Goal: Browse casually: Explore the website without a specific task or goal

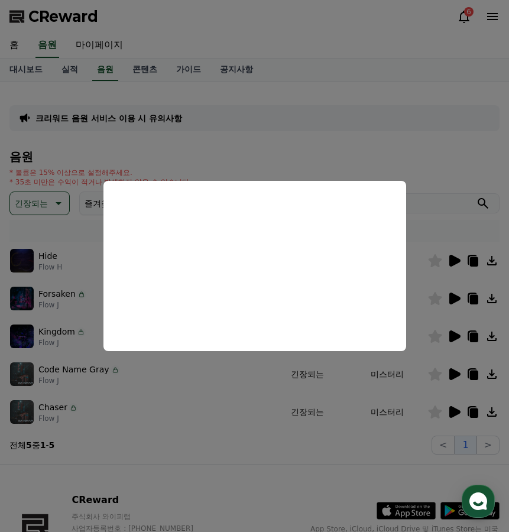
click at [333, 151] on button "close modal" at bounding box center [254, 266] width 509 height 532
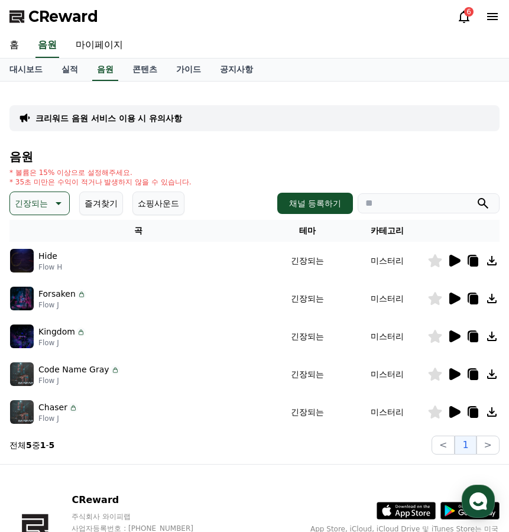
click at [67, 210] on button "긴장되는" at bounding box center [39, 204] width 60 height 24
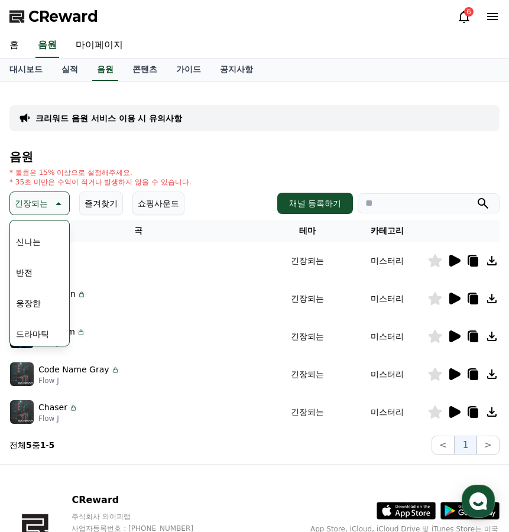
scroll to position [236, 0]
click at [39, 249] on button "웅장한" at bounding box center [28, 244] width 34 height 26
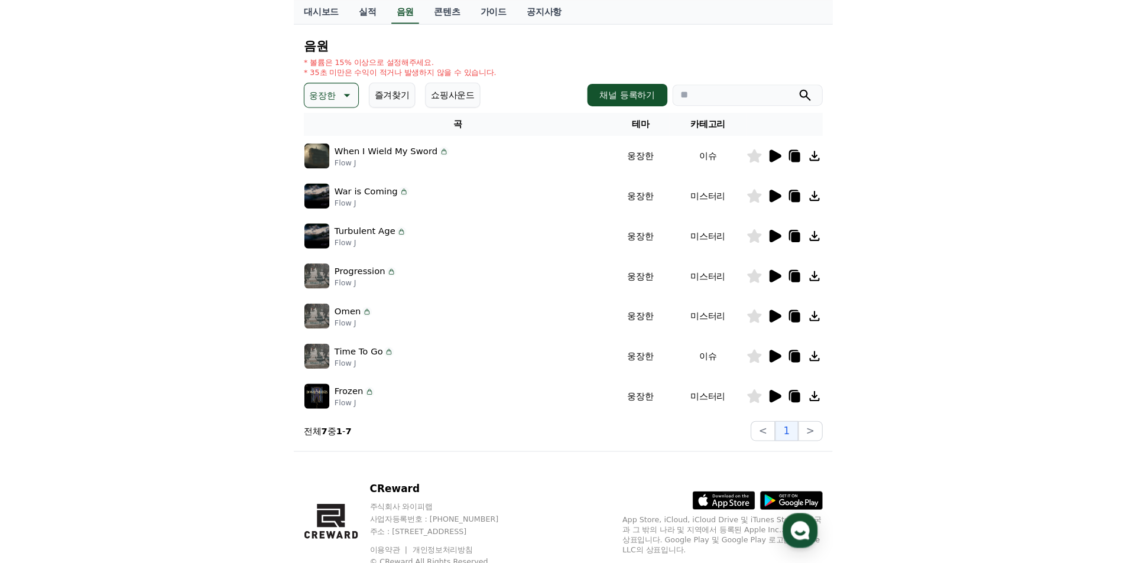
scroll to position [118, 0]
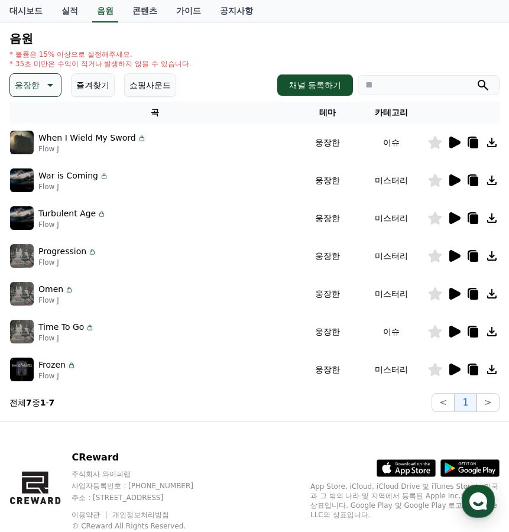
click at [449, 289] on icon at bounding box center [454, 294] width 14 height 14
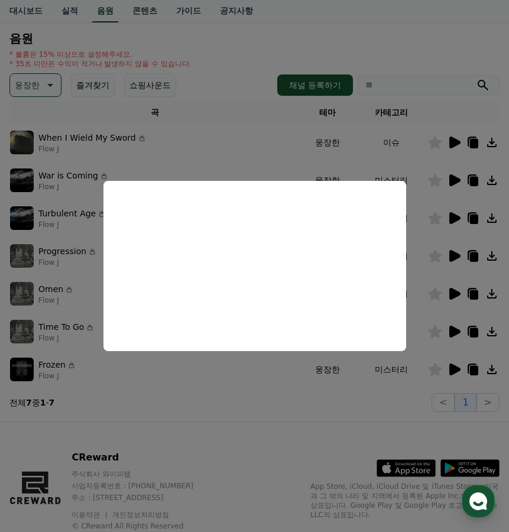
click at [459, 252] on button "close modal" at bounding box center [254, 266] width 509 height 532
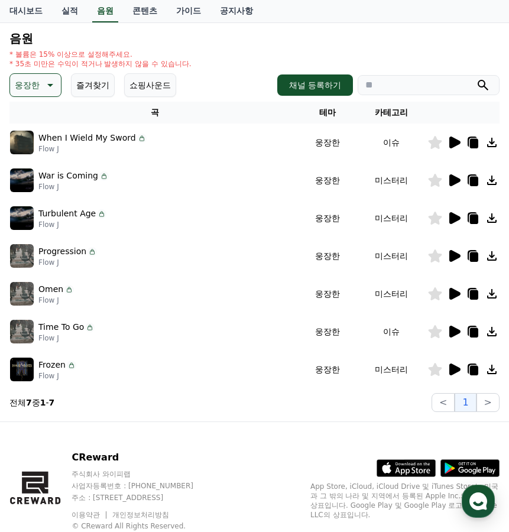
click at [459, 252] on icon at bounding box center [454, 256] width 14 height 14
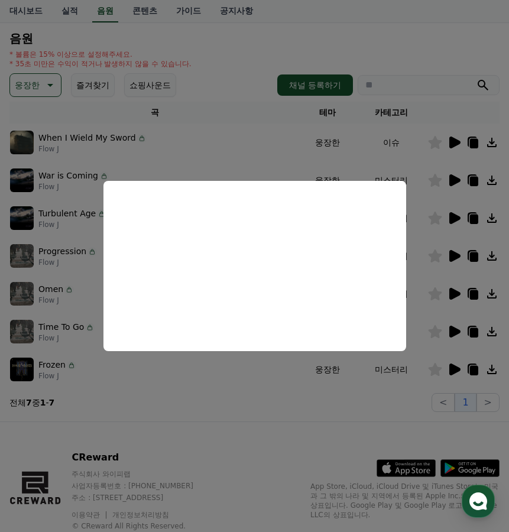
click at [455, 216] on button "close modal" at bounding box center [254, 266] width 509 height 532
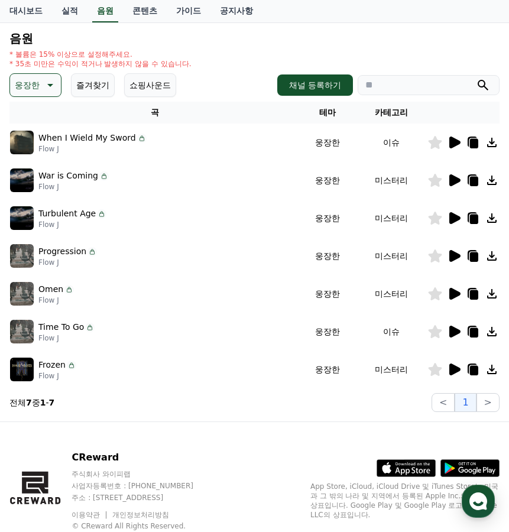
click at [456, 216] on icon at bounding box center [454, 218] width 11 height 12
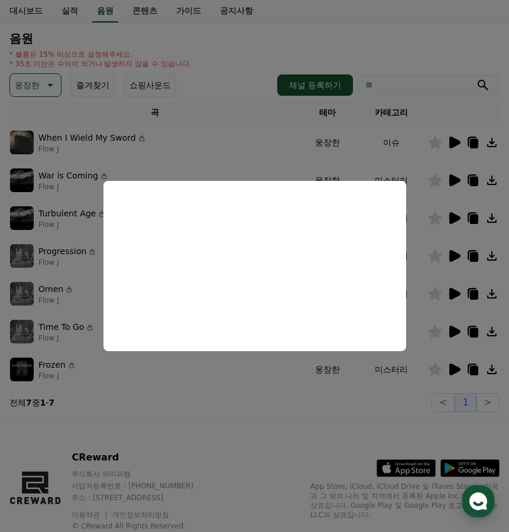
click at [448, 179] on button "close modal" at bounding box center [254, 266] width 509 height 532
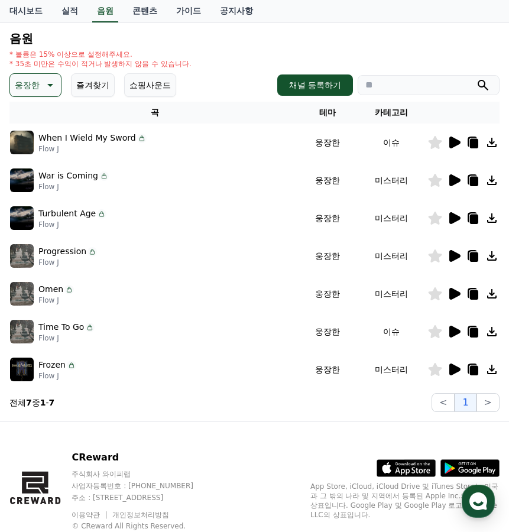
click at [452, 180] on icon at bounding box center [454, 180] width 11 height 12
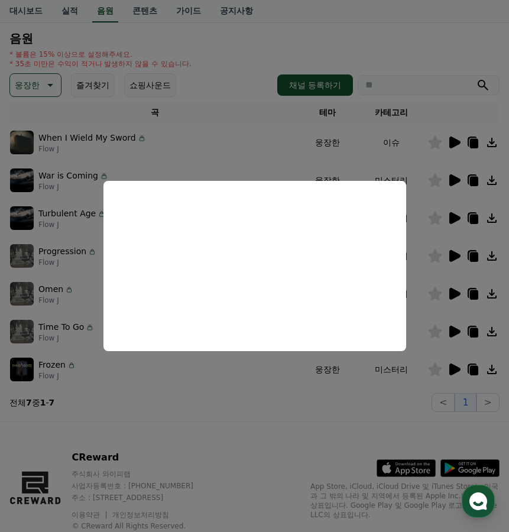
click at [458, 140] on button "close modal" at bounding box center [254, 266] width 509 height 532
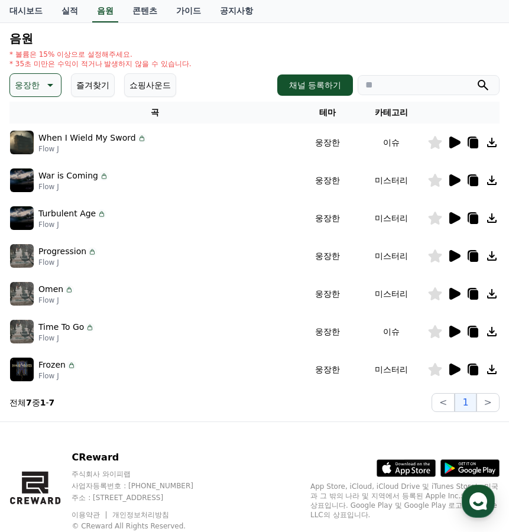
click at [456, 369] on icon at bounding box center [454, 370] width 11 height 12
